Goal: Information Seeking & Learning: Learn about a topic

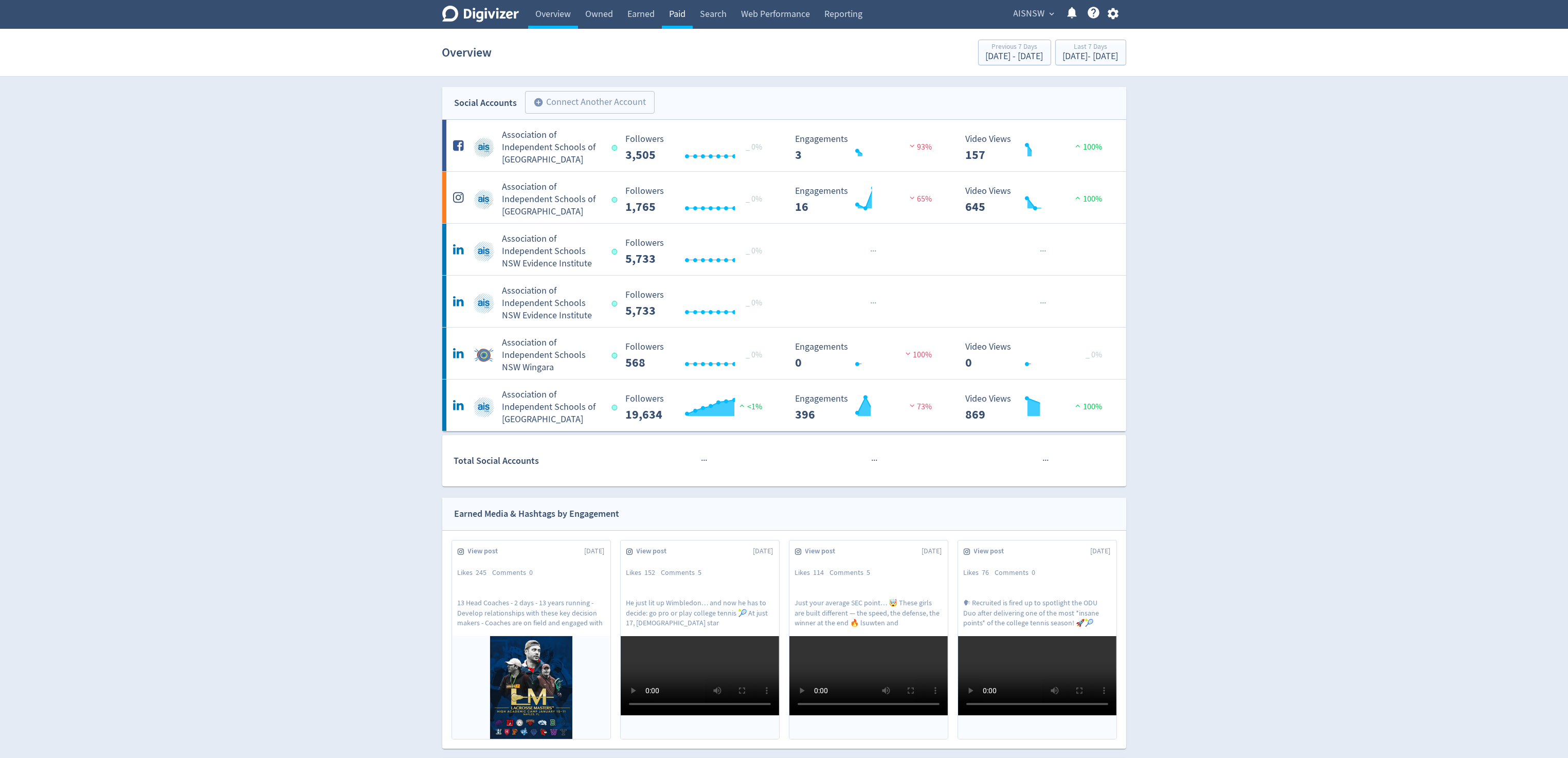
click at [678, 17] on link "Paid" at bounding box center [677, 14] width 31 height 29
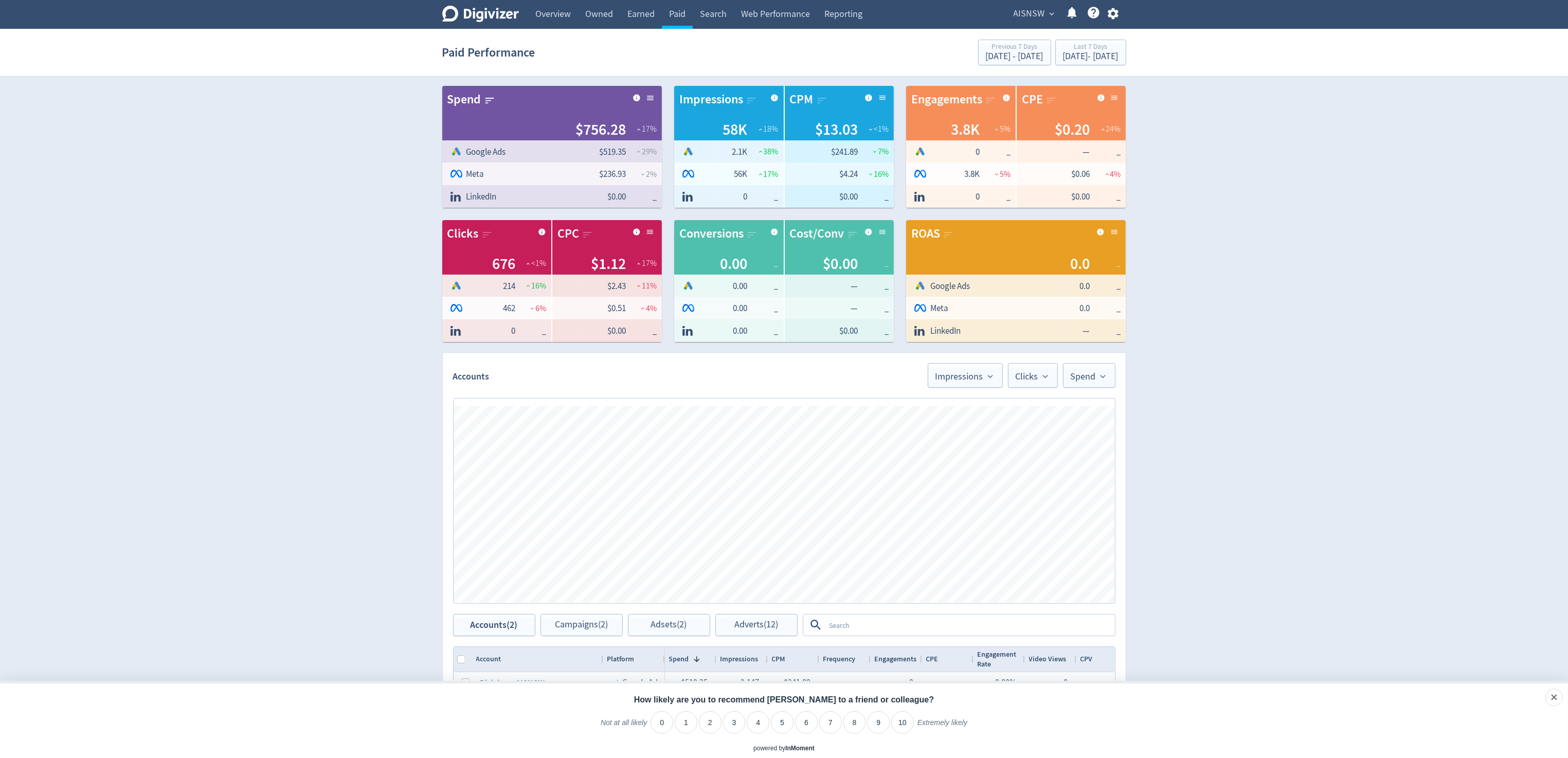
drag, startPoint x: 859, startPoint y: 626, endPoint x: 844, endPoint y: 640, distance: 20.5
click at [859, 625] on textarea at bounding box center [969, 625] width 288 height 19
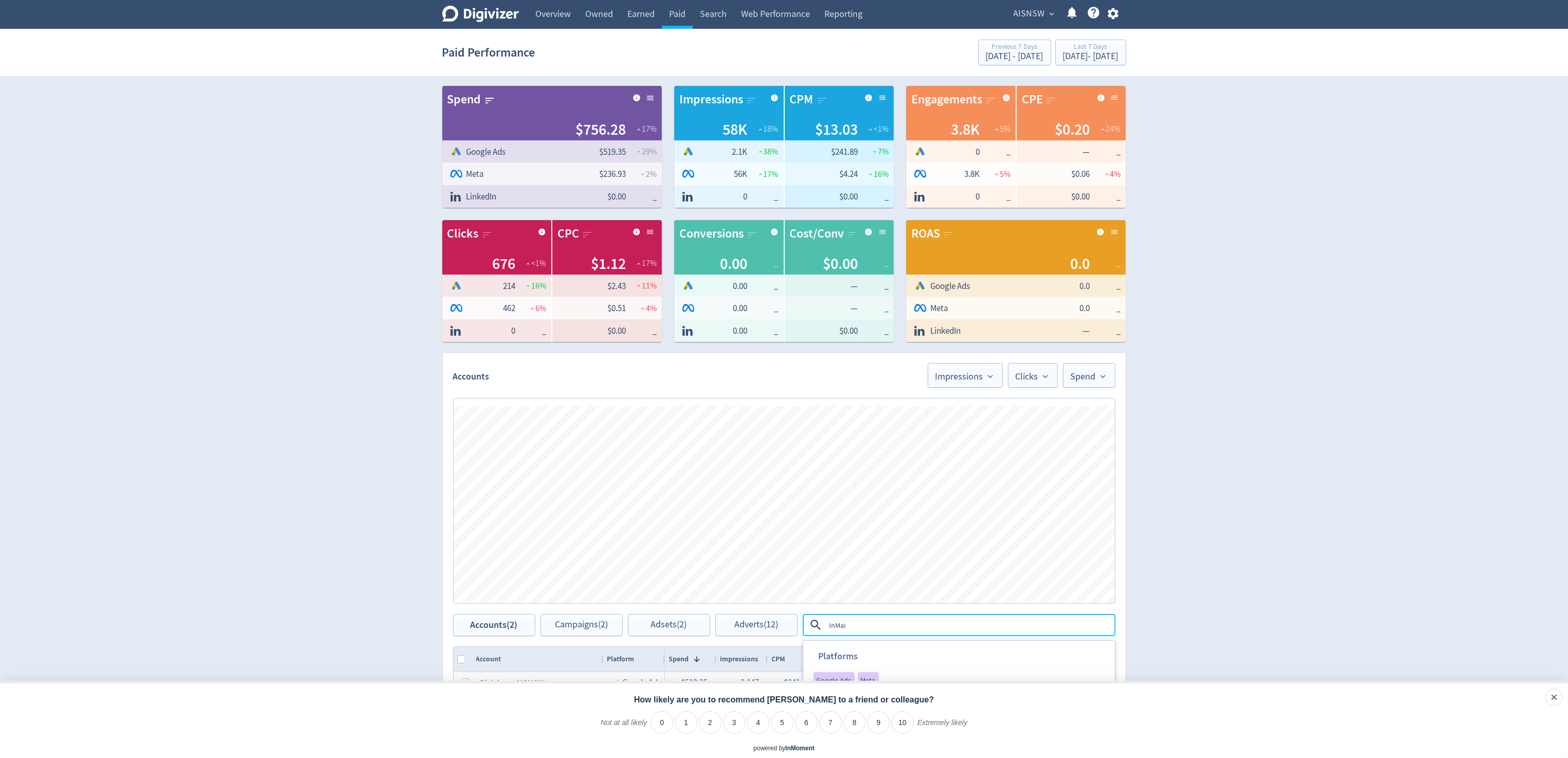
type textarea "InMail"
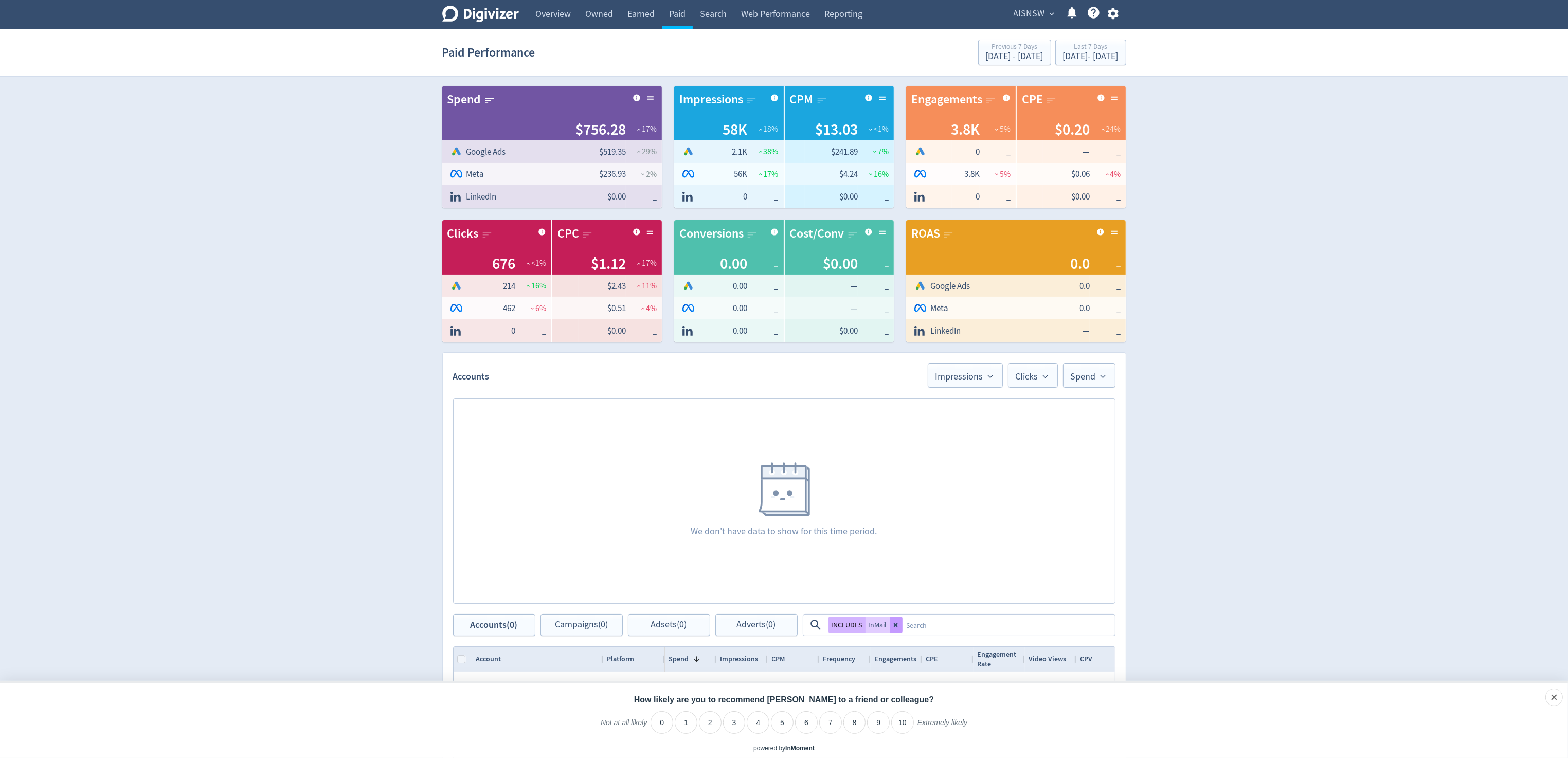
click at [897, 626] on icon at bounding box center [897, 625] width 6 height 6
click at [772, 15] on link "Web Performance" at bounding box center [776, 14] width 83 height 29
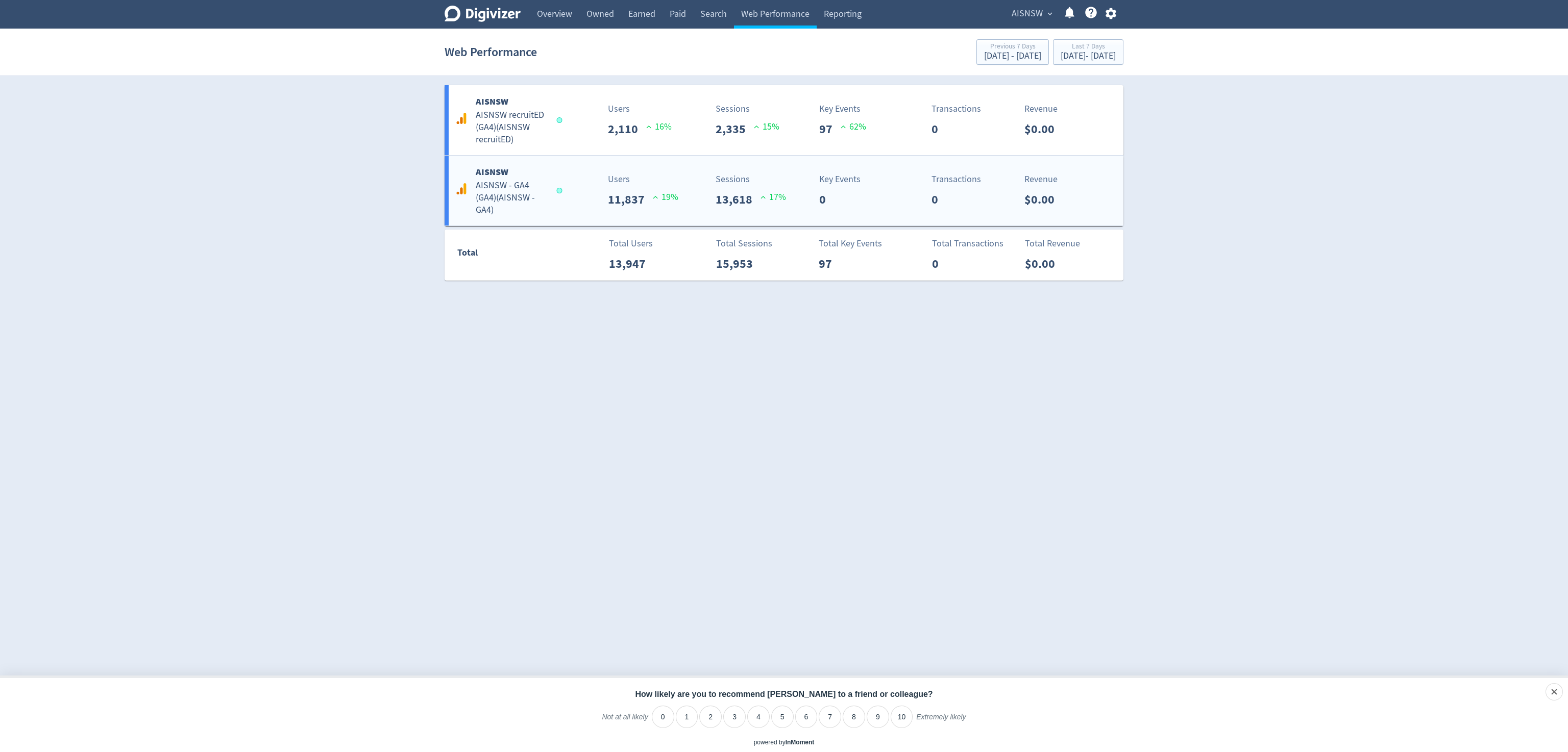
click at [495, 198] on h5 "AISNSW - GA4 (GA4) ( AISNSW - GA4 )" at bounding box center [511, 198] width 71 height 37
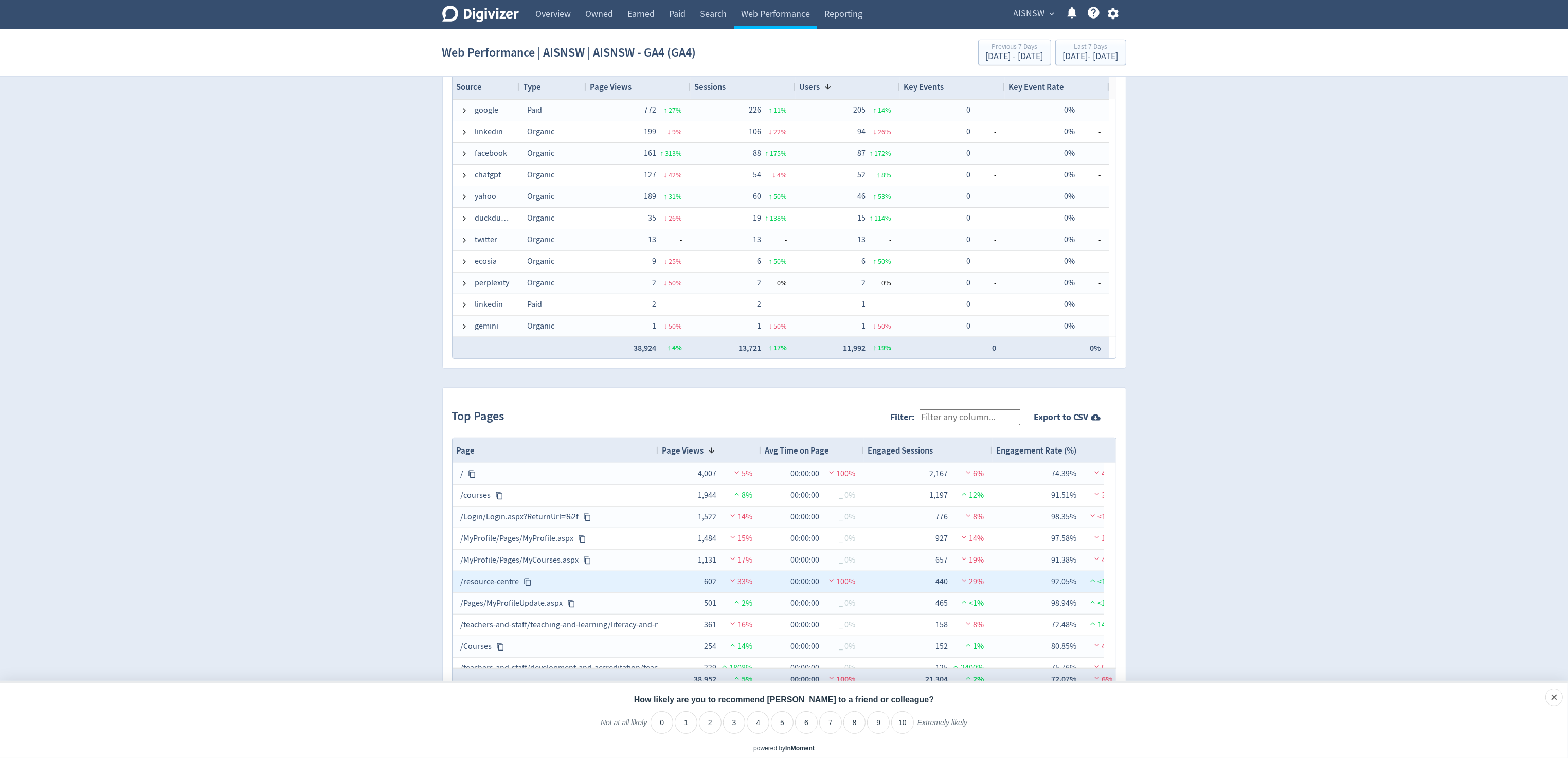
scroll to position [11, 0]
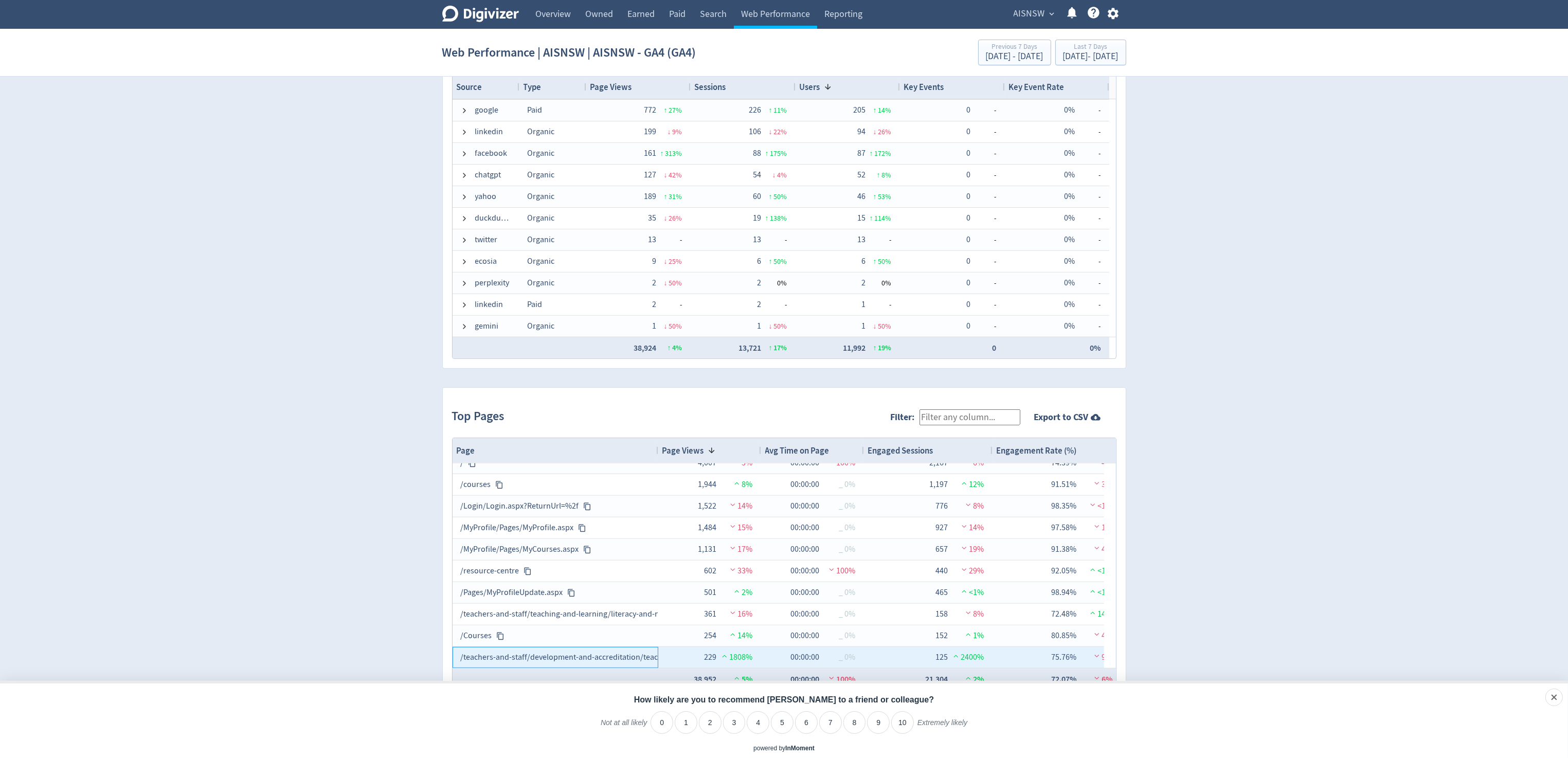
click at [576, 654] on div "/teachers-and-staff/development-and-accreditation/teacher-accreditation/accompl…" at bounding box center [555, 657] width 189 height 20
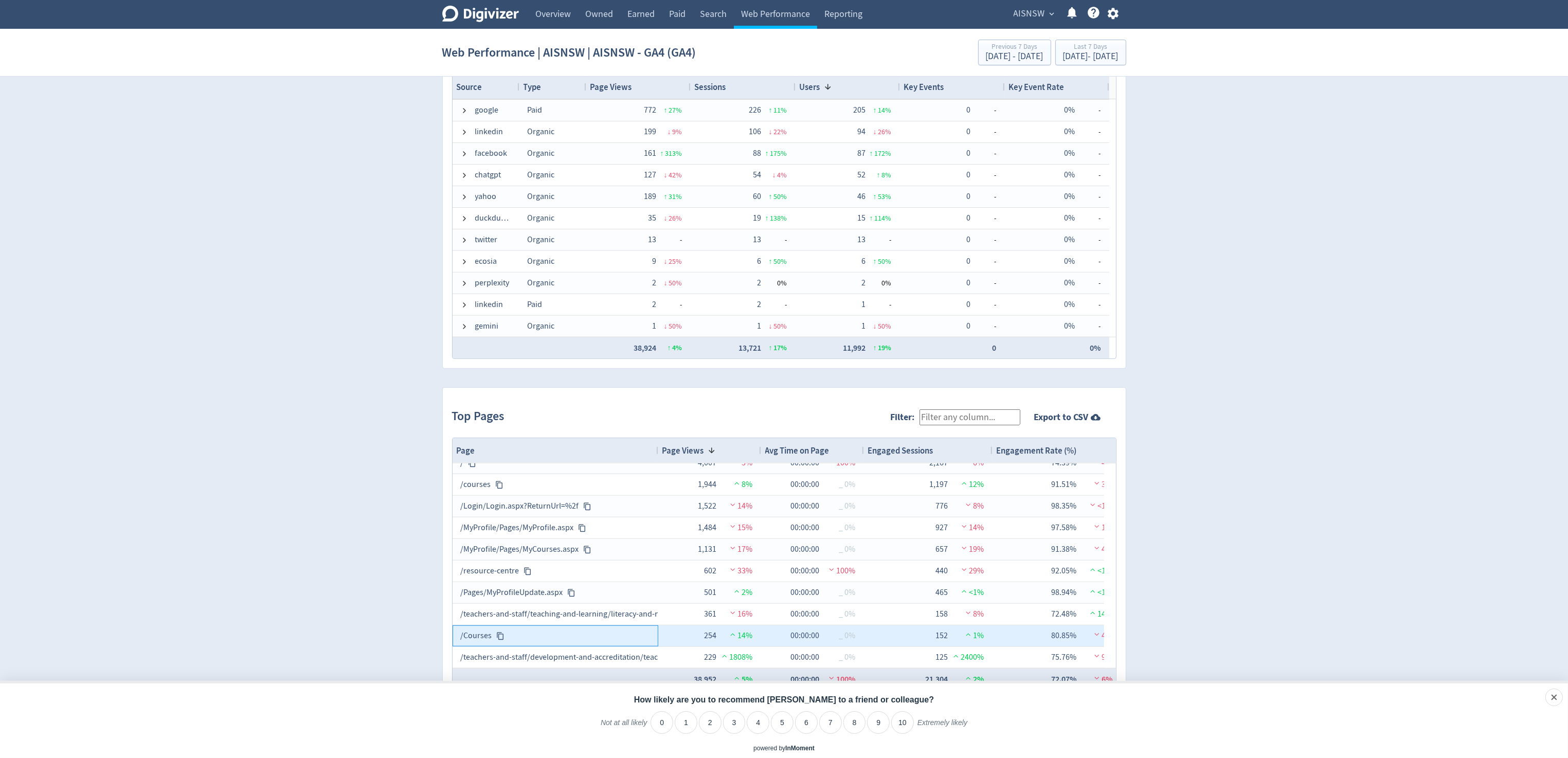
click at [581, 634] on div "/Courses" at bounding box center [555, 636] width 189 height 20
click at [499, 635] on icon at bounding box center [500, 636] width 8 height 8
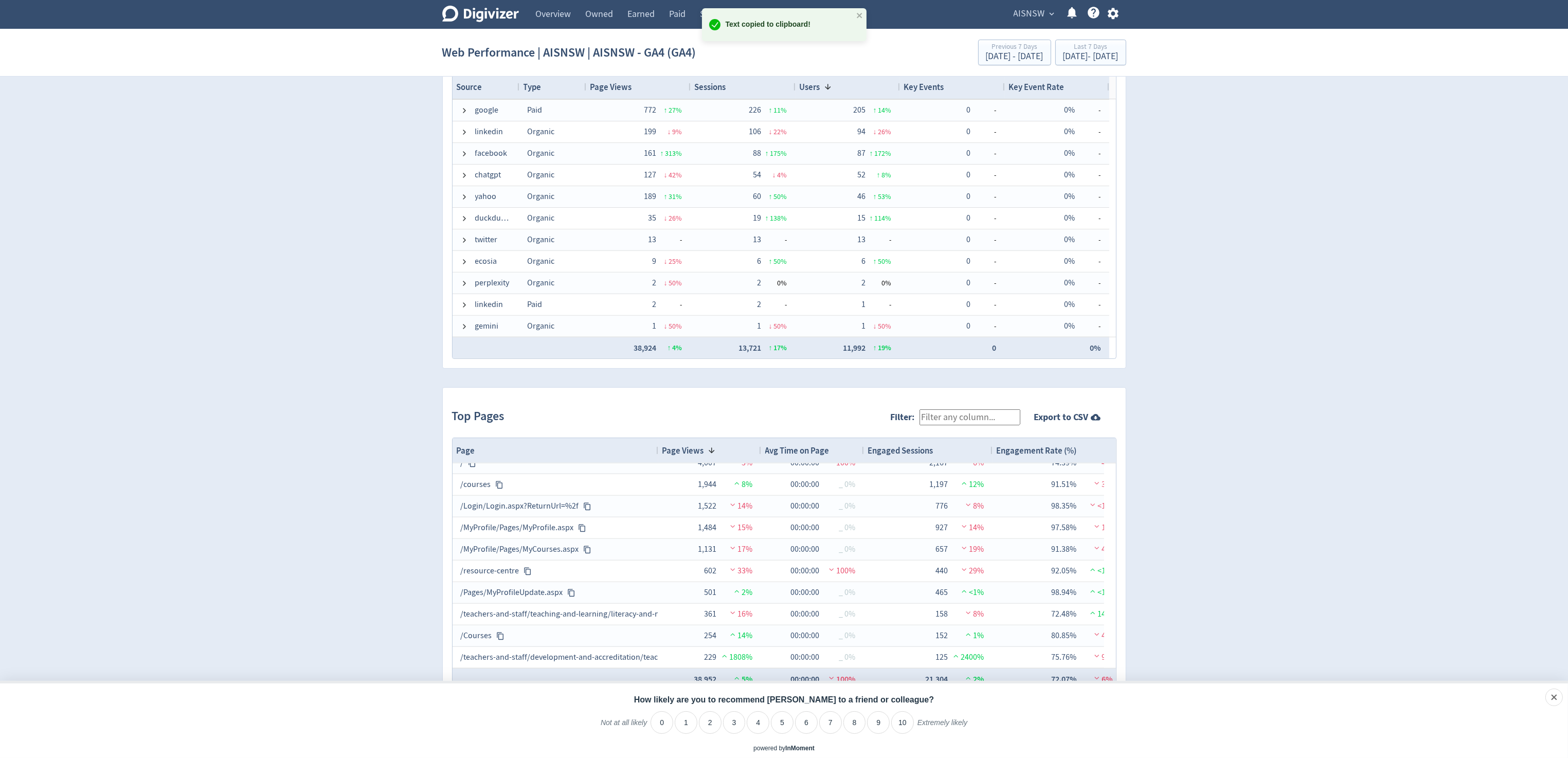
click at [378, 621] on div "Digivizer Logo [PERSON_NAME] Logo Overview Owned Earned Paid Search Web Perform…" at bounding box center [784, 9] width 1568 height 1499
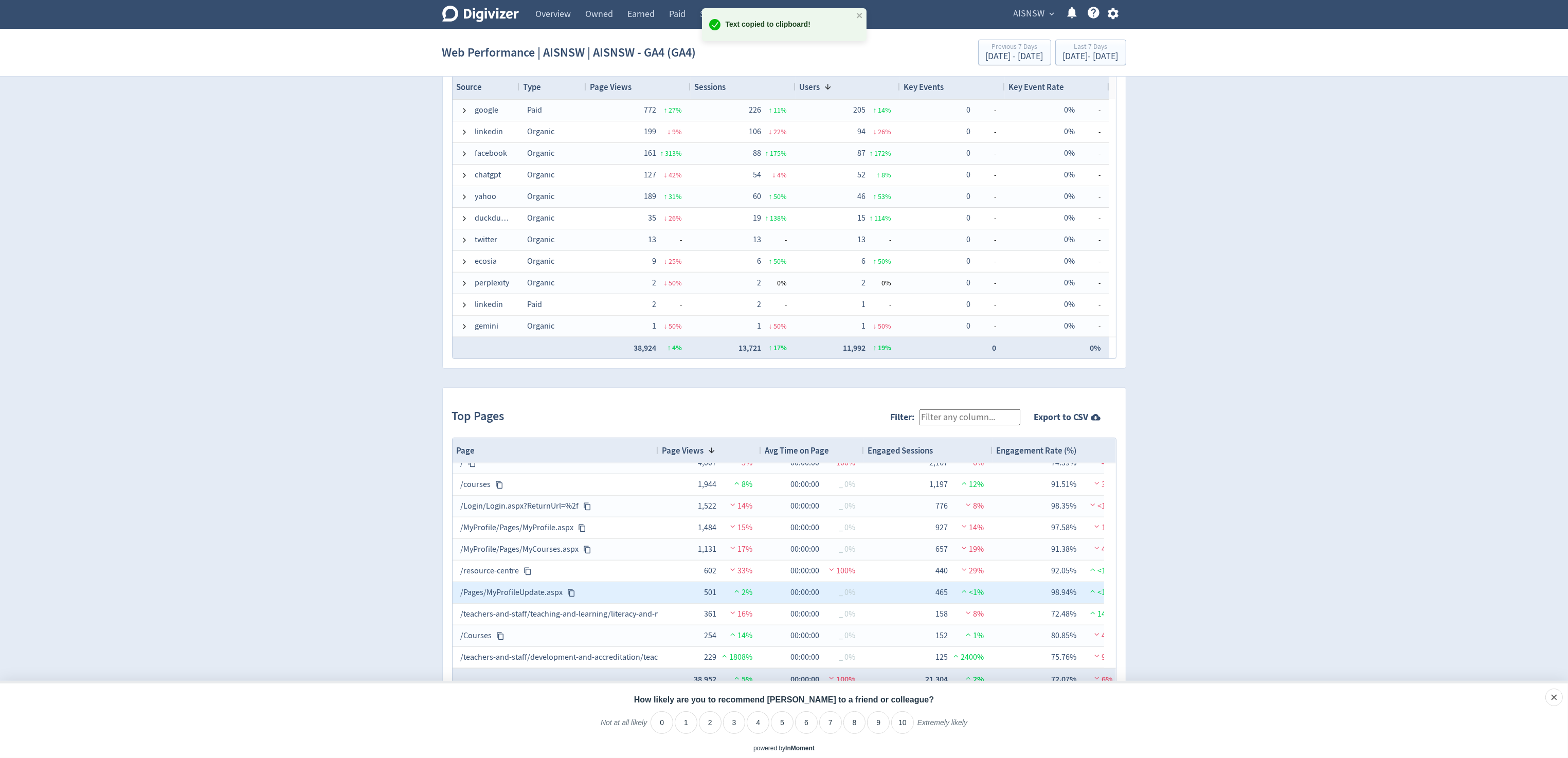
scroll to position [0, 0]
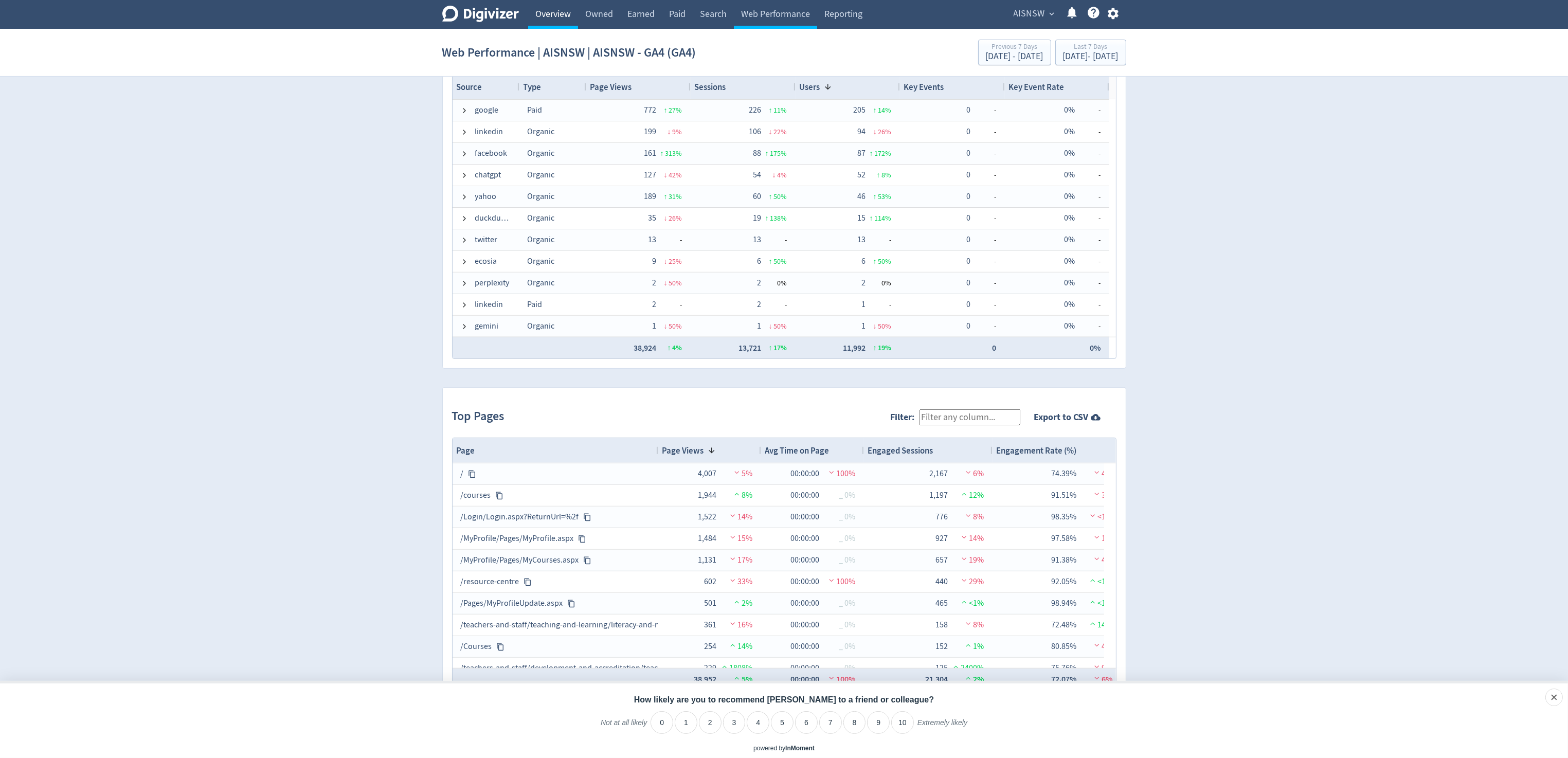
click at [556, 11] on link "Overview" at bounding box center [553, 14] width 50 height 29
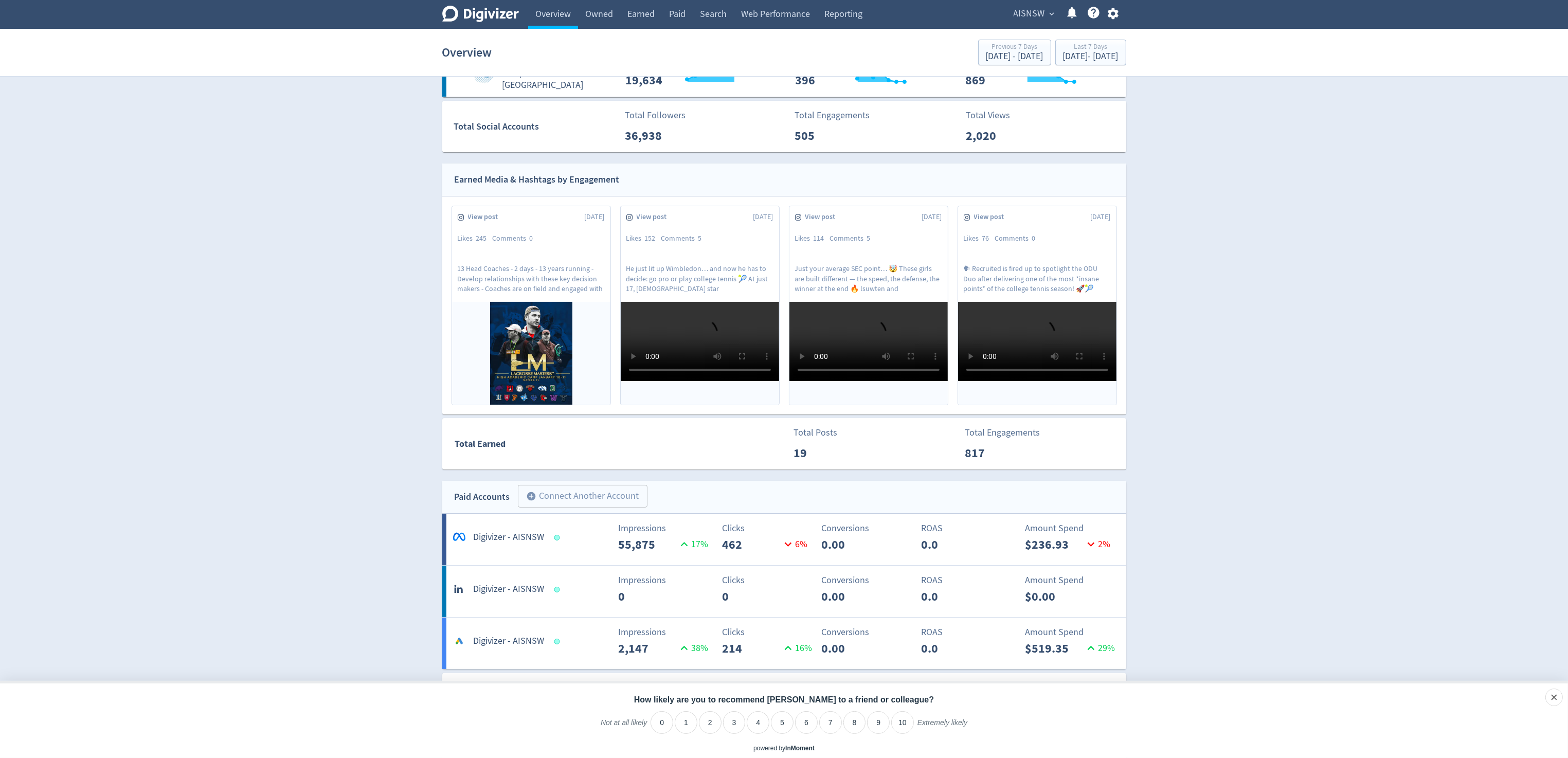
scroll to position [155, 0]
